Goal: Check status: Check status

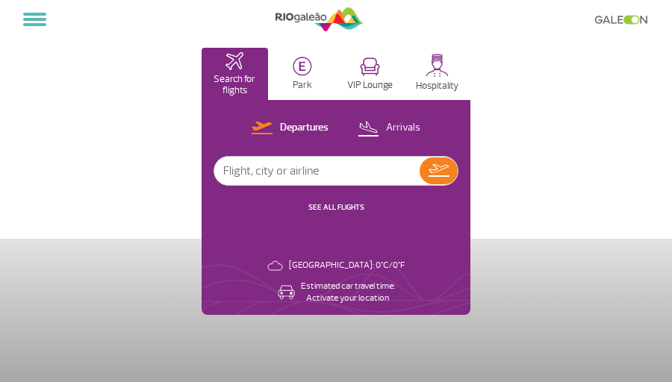
select select
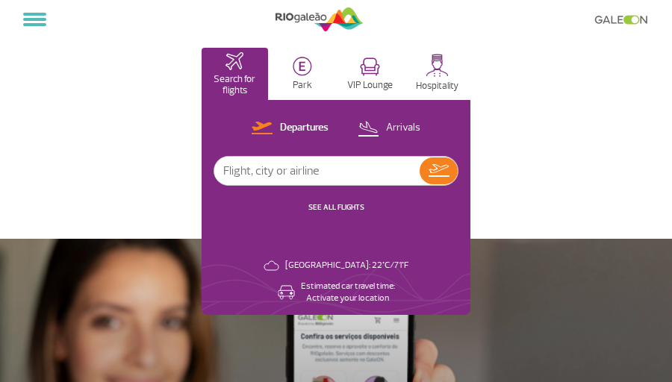
click at [281, 170] on input "text" at bounding box center [316, 171] width 205 height 28
drag, startPoint x: 281, startPoint y: 170, endPoint x: 331, endPoint y: 177, distance: 49.7
click at [331, 177] on input "Ams" at bounding box center [316, 171] width 205 height 28
type input "Ams"
click at [335, 204] on link "SEE ALL FLIGHTS" at bounding box center [336, 207] width 56 height 10
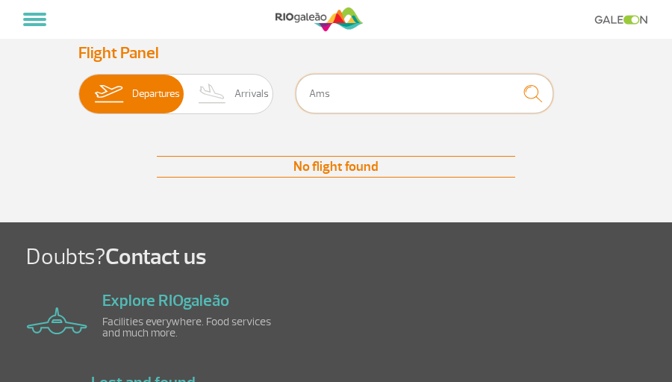
click at [346, 93] on input "Ams" at bounding box center [425, 94] width 258 height 40
type input "A"
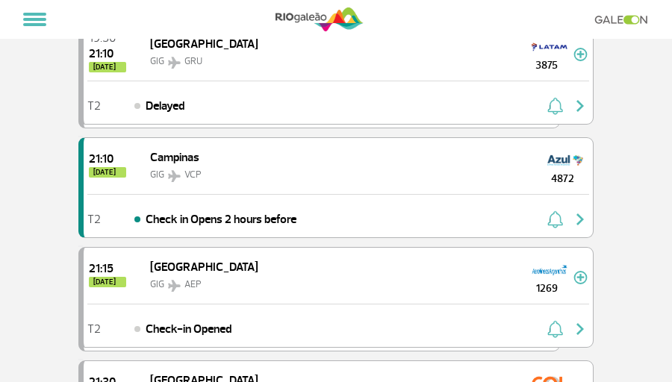
scroll to position [2064, 0]
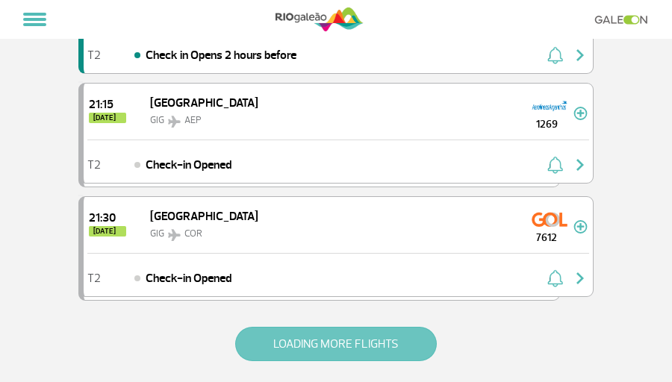
click at [328, 361] on button "LOADING MORE FLIGHTS" at bounding box center [336, 344] width 202 height 34
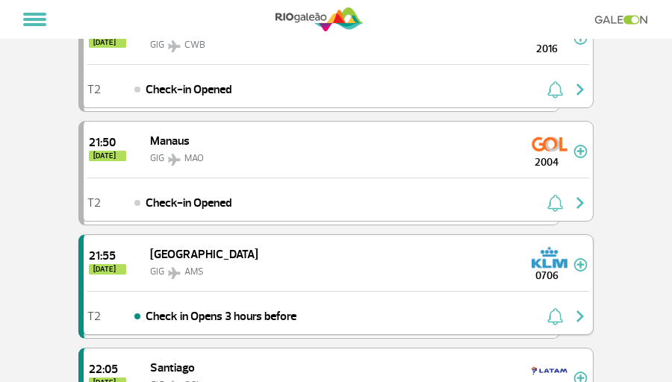
scroll to position [3249, 0]
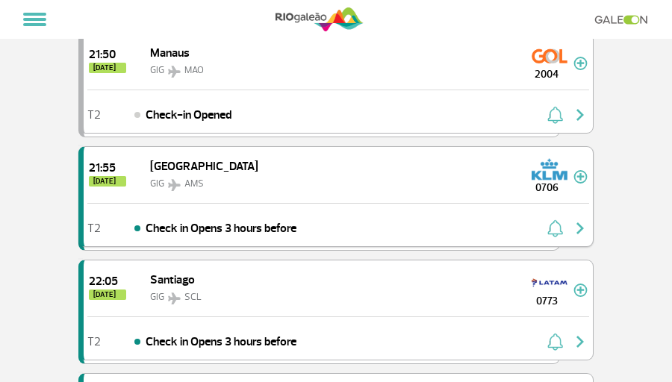
click at [392, 183] on div "21:55 [DATE] Amsterdam GIG AMS 0706" at bounding box center [338, 175] width 509 height 56
click at [429, 177] on div "21:55 [DATE] Amsterdam GIG AMS 0706" at bounding box center [338, 175] width 509 height 56
click at [367, 188] on div "21:55 [DATE] Amsterdam GIG AMS 0706" at bounding box center [338, 175] width 509 height 56
click at [184, 190] on span "AMS" at bounding box center [193, 184] width 19 height 12
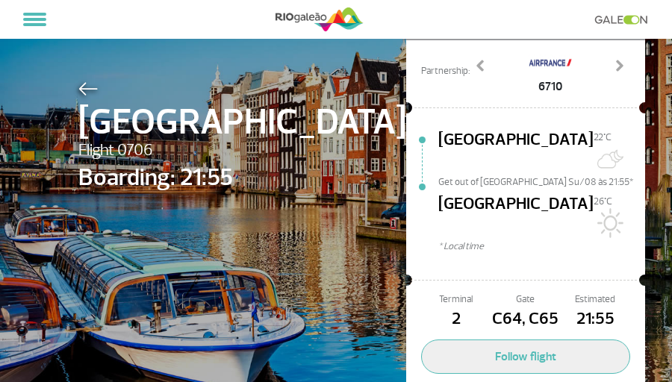
scroll to position [89, 0]
